Goal: Task Accomplishment & Management: Use online tool/utility

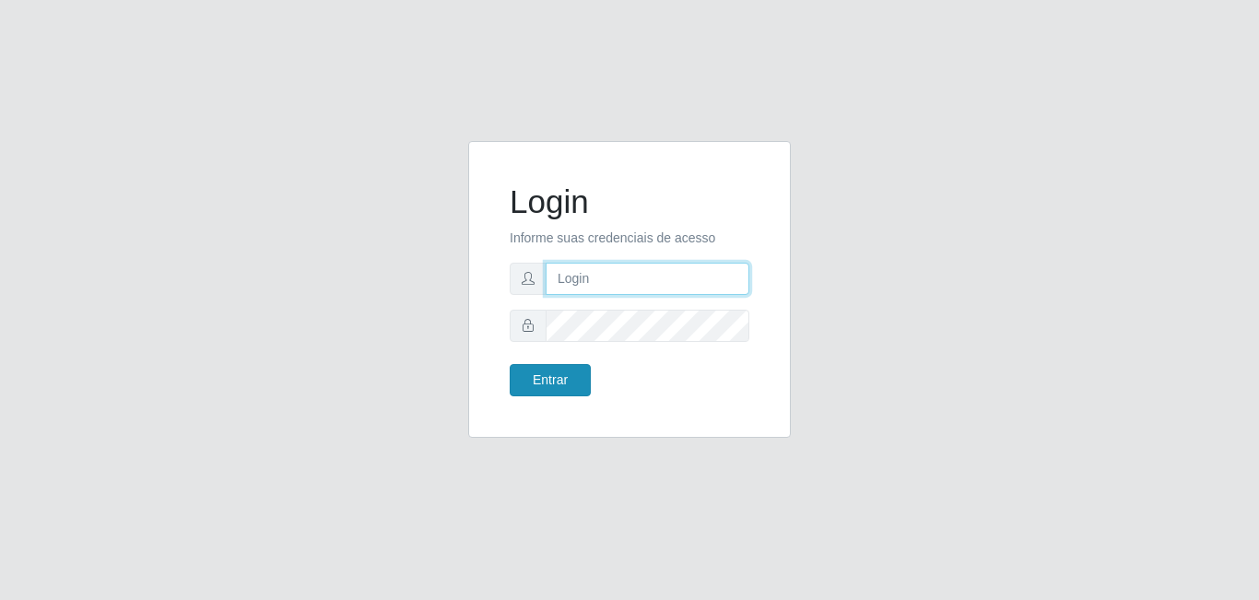
type input "[EMAIL_ADDRESS][DOMAIN_NAME]"
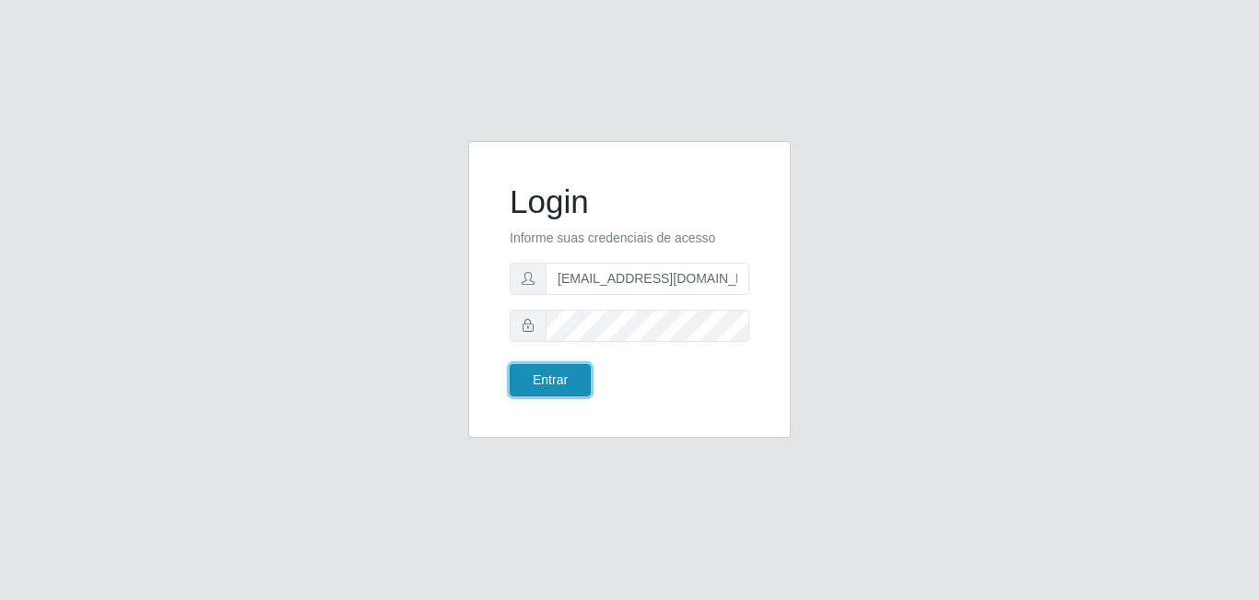
click at [569, 393] on button "Entrar" at bounding box center [550, 380] width 81 height 32
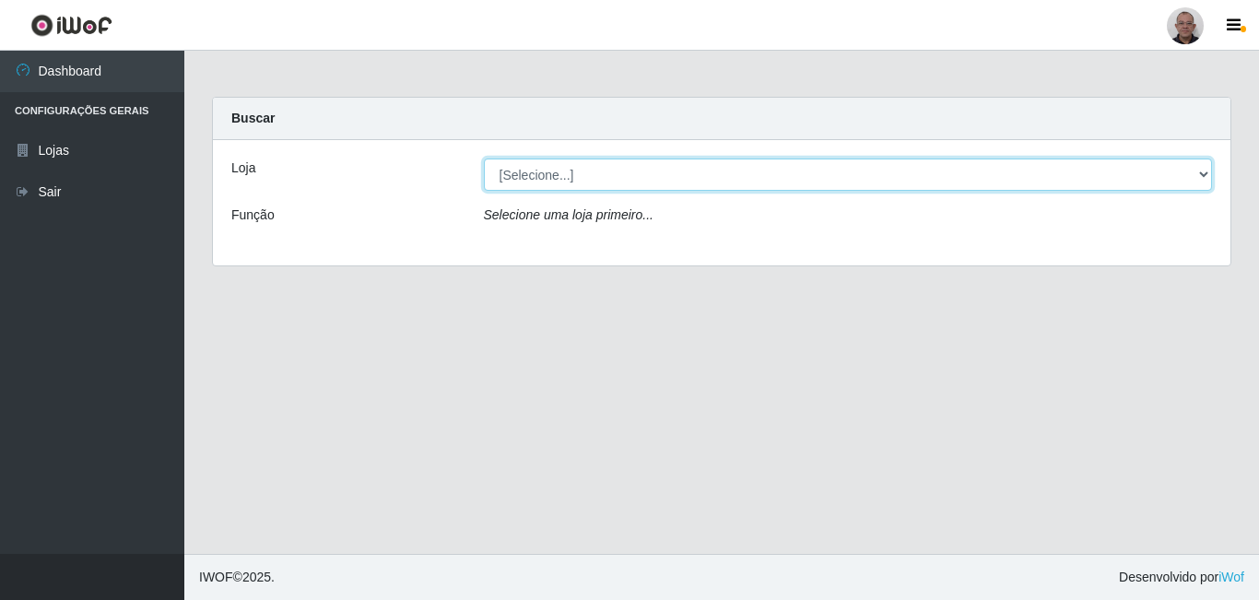
click at [679, 181] on select "[Selecione...] Mar Vermelho - Loja [DATE] Vermelho - Loja 05" at bounding box center [848, 175] width 729 height 32
select select "251"
click at [484, 159] on select "[Selecione...] Mar Vermelho - Loja [DATE] Vermelho - Loja 05" at bounding box center [848, 175] width 729 height 32
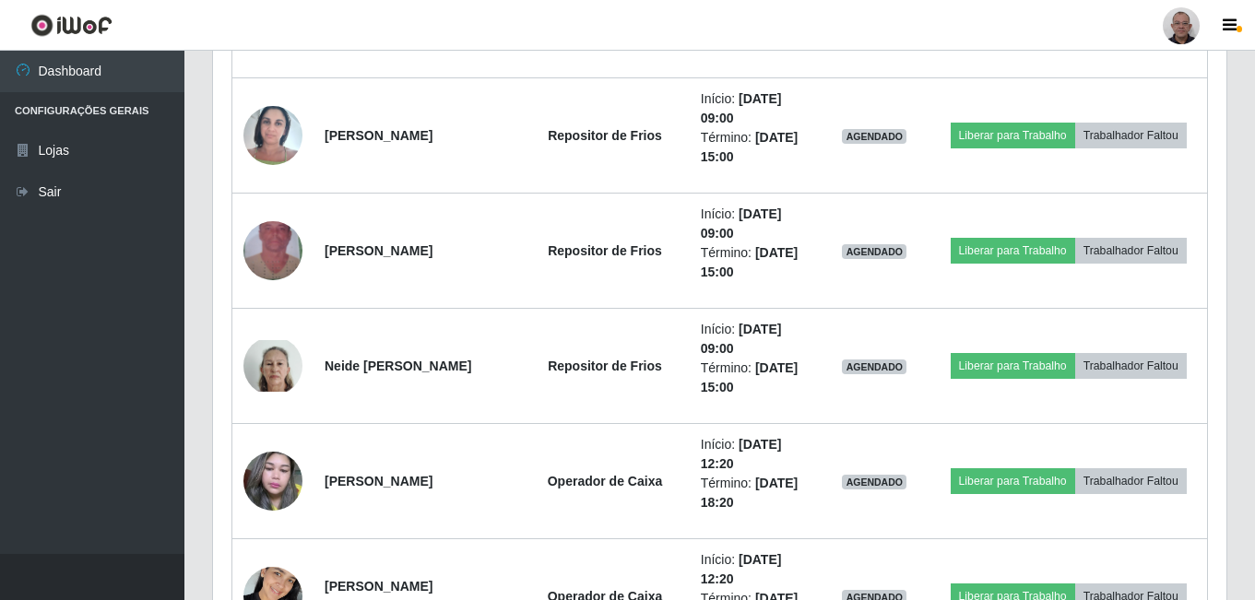
scroll to position [2581, 0]
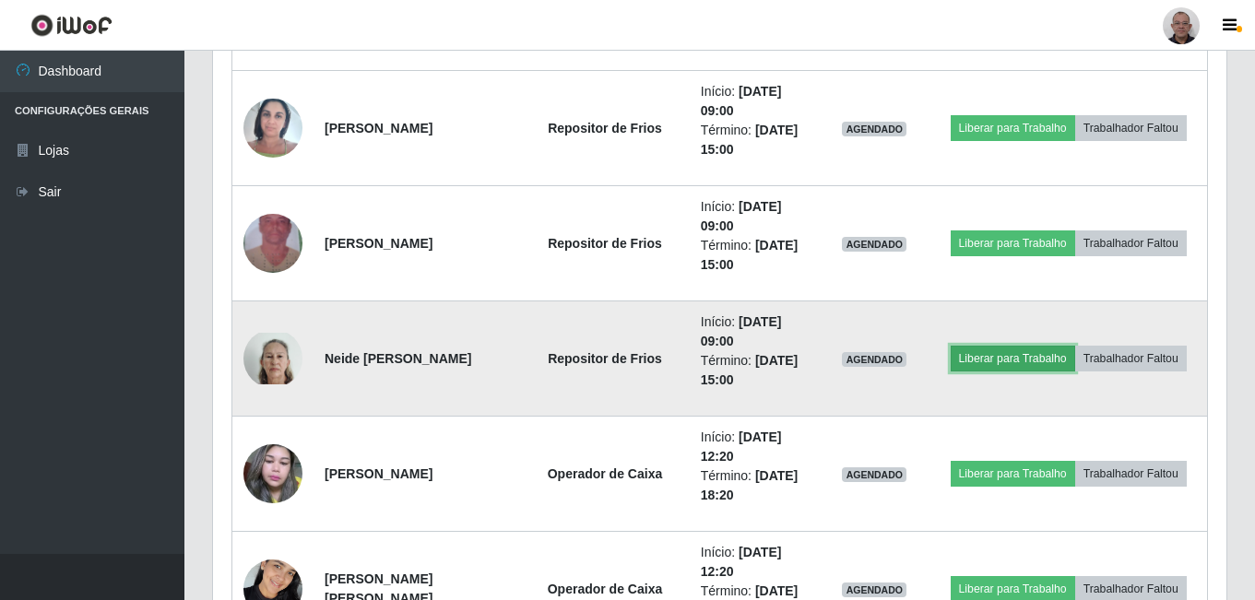
click at [997, 356] on button "Liberar para Trabalho" at bounding box center [1013, 359] width 124 height 26
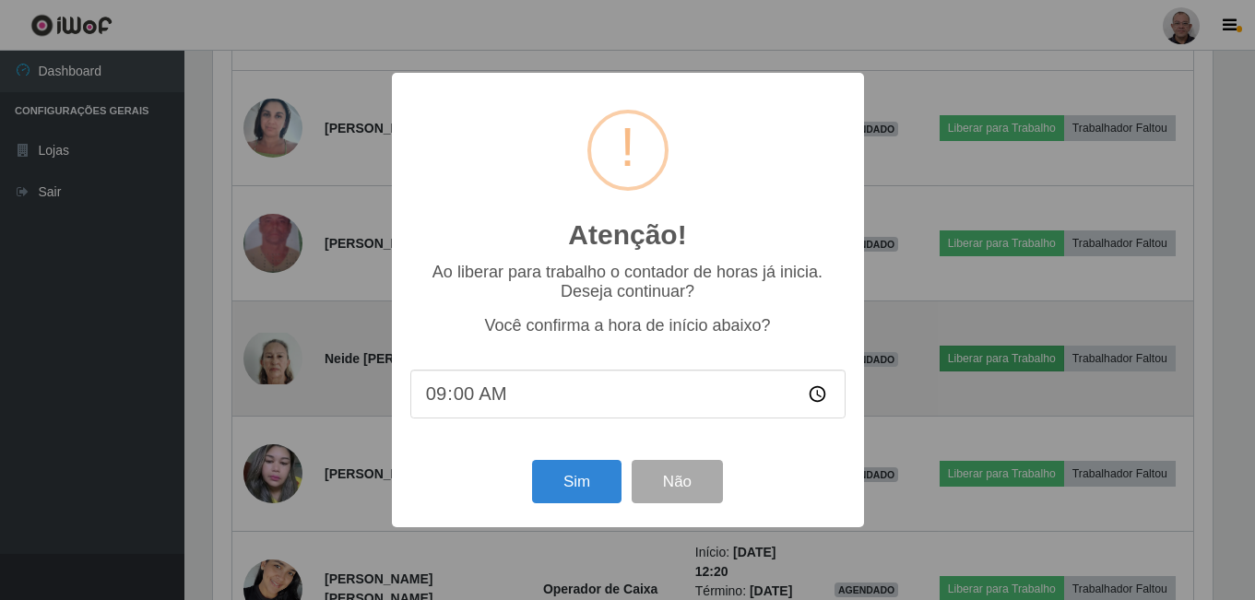
scroll to position [383, 1004]
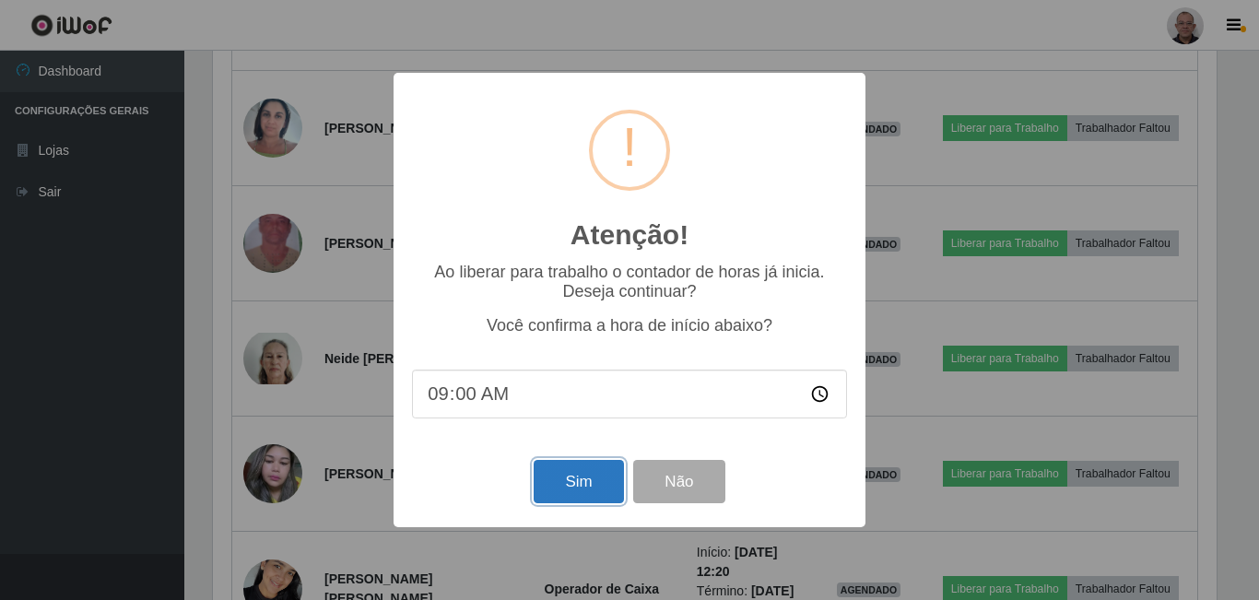
click at [577, 503] on button "Sim" at bounding box center [578, 481] width 89 height 43
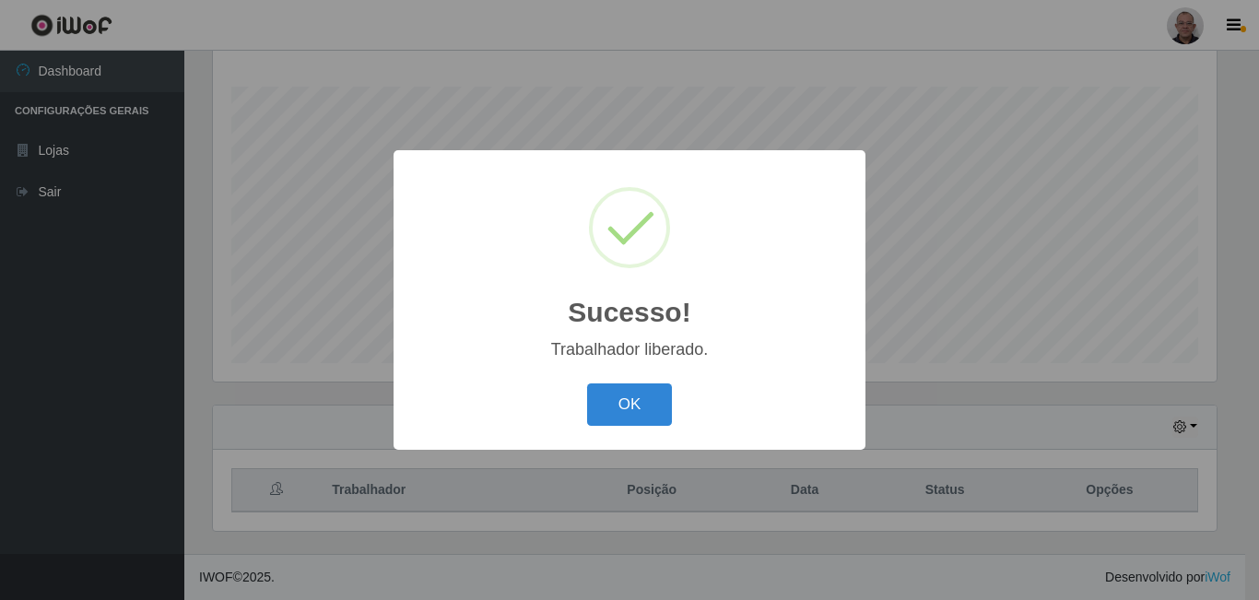
click at [587, 384] on button "OK" at bounding box center [630, 405] width 86 height 43
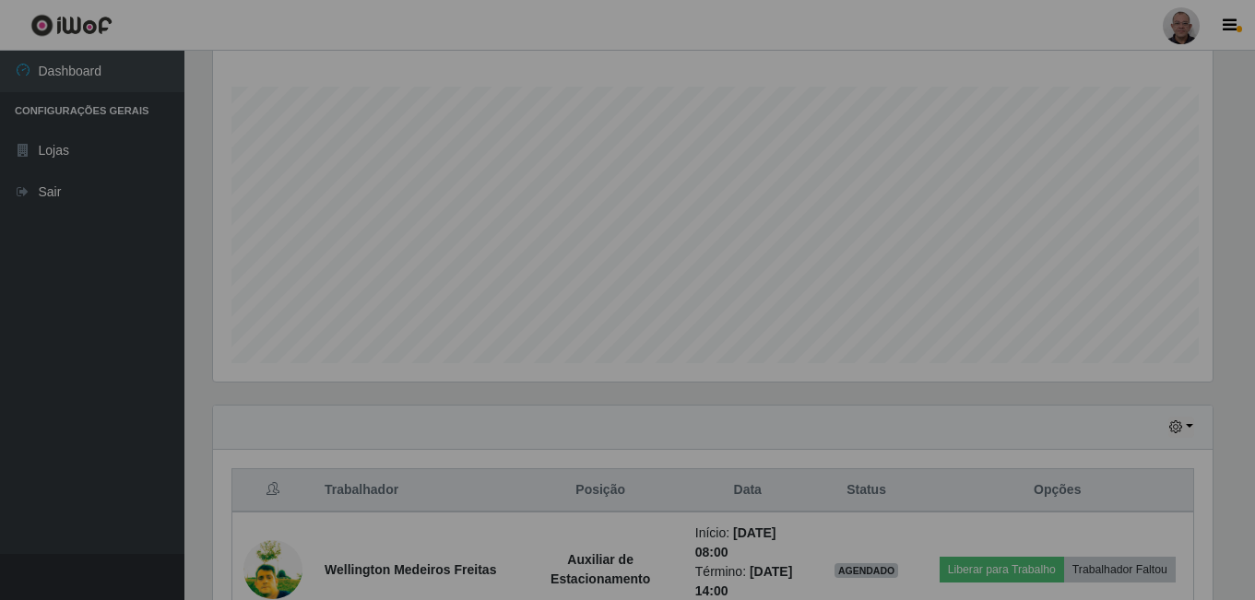
scroll to position [383, 1013]
